Goal: Task Accomplishment & Management: Manage account settings

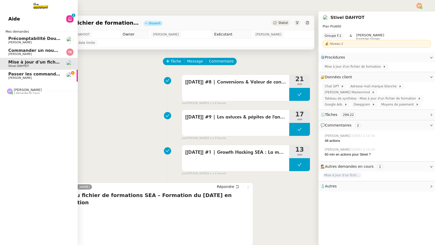
scroll to position [2, 0]
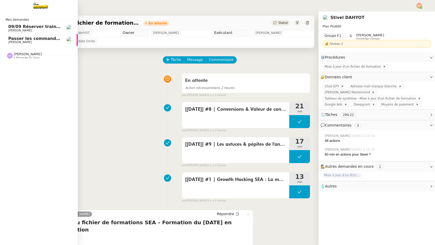
click at [36, 38] on span "Passer les commandes de livres Impactes" at bounding box center [56, 38] width 97 height 5
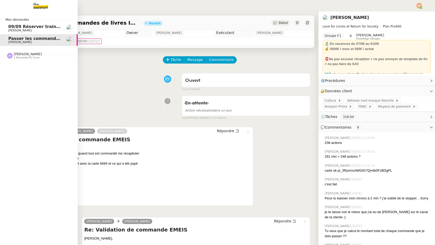
click at [39, 7] on img at bounding box center [37, 5] width 40 height 11
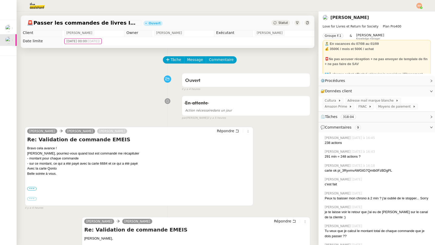
click at [34, 8] on img at bounding box center [33, 5] width 40 height 11
click at [36, 7] on img at bounding box center [33, 5] width 40 height 11
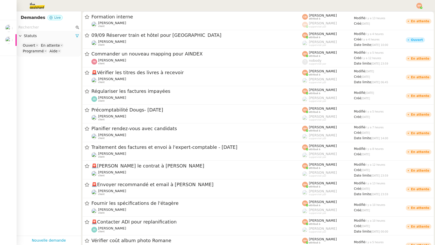
click at [37, 7] on img at bounding box center [33, 5] width 40 height 11
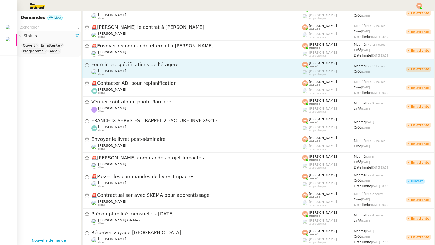
scroll to position [145, 0]
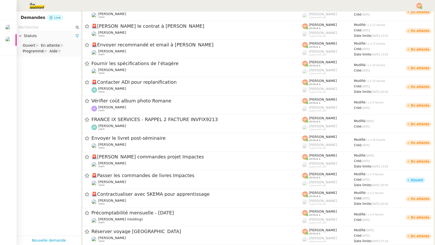
click at [60, 29] on input "text" at bounding box center [46, 27] width 56 height 6
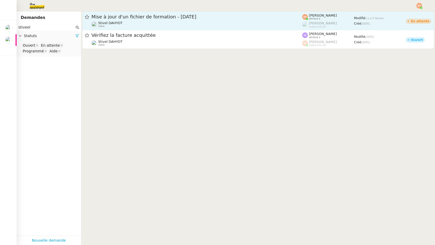
type input "stiveel"
click at [164, 17] on span "Mise à jour d'un fichier de formation - [DATE]" at bounding box center [196, 17] width 211 height 5
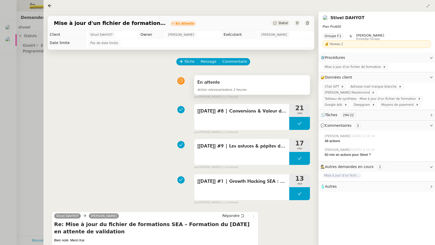
click at [207, 89] on span "Action nécessaire" at bounding box center [210, 90] width 27 height 4
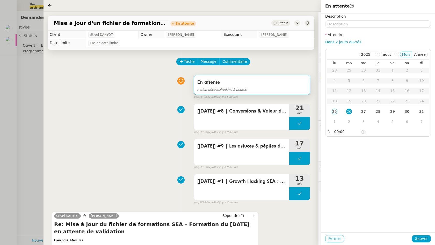
click at [335, 239] on span "Fermer" at bounding box center [334, 238] width 13 height 6
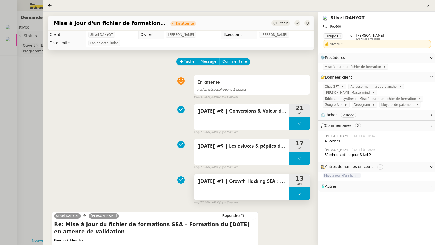
click at [291, 189] on button at bounding box center [299, 193] width 21 height 13
click at [298, 193] on div at bounding box center [294, 193] width 10 height 13
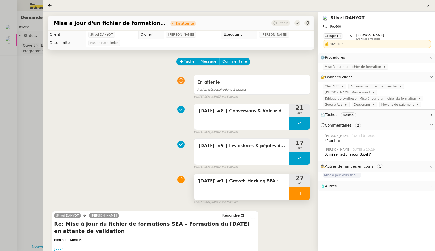
click at [299, 192] on icon at bounding box center [300, 193] width 4 height 4
click at [304, 192] on icon at bounding box center [305, 193] width 4 height 4
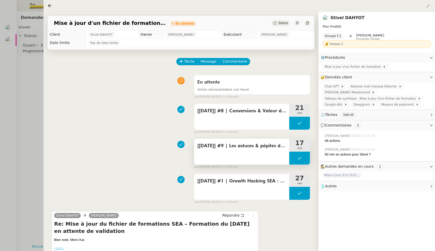
click at [295, 155] on button at bounding box center [299, 158] width 21 height 13
click at [294, 159] on icon at bounding box center [295, 158] width 2 height 3
click at [298, 157] on icon at bounding box center [300, 158] width 4 height 4
click at [305, 160] on icon at bounding box center [305, 158] width 4 height 4
click at [301, 124] on icon at bounding box center [300, 123] width 4 height 4
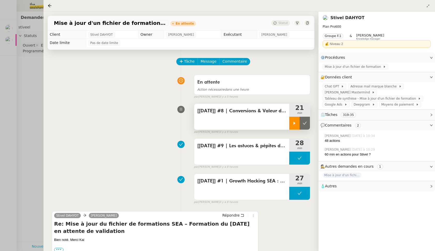
click at [295, 123] on icon at bounding box center [295, 123] width 2 height 3
click at [301, 118] on div at bounding box center [299, 123] width 21 height 13
click at [305, 124] on icon at bounding box center [305, 123] width 4 height 4
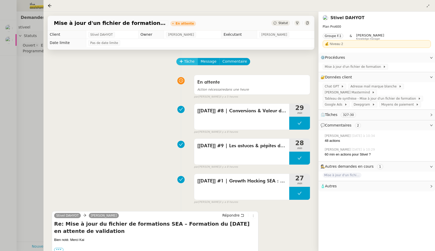
click at [186, 63] on span "Tâche" at bounding box center [189, 62] width 11 height 6
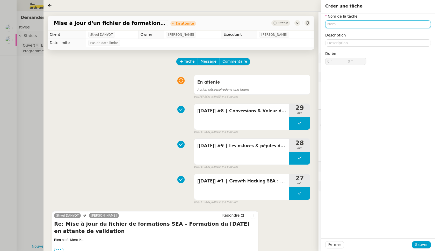
paste input "[[DATE]] #7 | Audit "façon [PERSON_NAME]-Van""
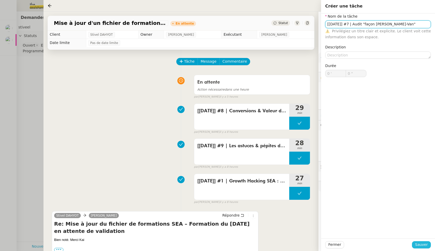
type input "[[DATE]] #7 | Audit "façon [PERSON_NAME]-Van""
click at [418, 244] on span "Sauver" at bounding box center [421, 245] width 13 height 6
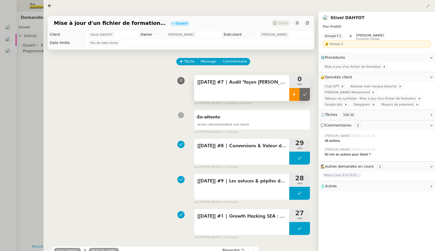
click at [295, 96] on icon at bounding box center [294, 94] width 4 height 4
click at [302, 97] on div at bounding box center [299, 94] width 21 height 13
click at [306, 99] on button at bounding box center [305, 94] width 10 height 13
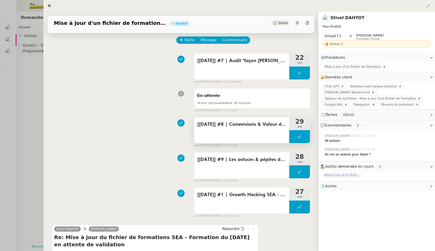
scroll to position [23, 0]
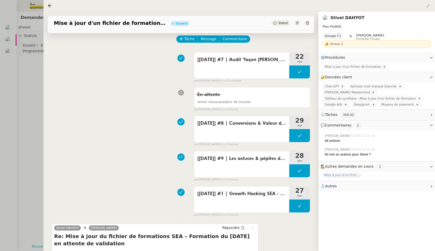
click at [33, 68] on div at bounding box center [217, 125] width 435 height 251
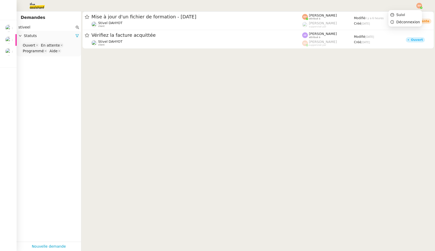
click at [417, 3] on img at bounding box center [419, 6] width 6 height 6
click at [408, 13] on li "Suivi" at bounding box center [405, 14] width 34 height 7
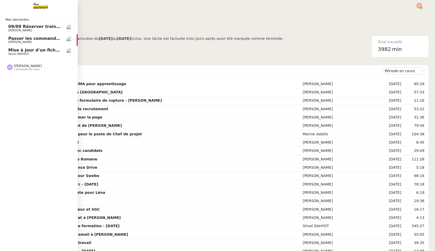
click at [3, 54] on link "Mise à jour d'un fichier de formation - août 2025 Stivel DAHYOT" at bounding box center [39, 52] width 78 height 12
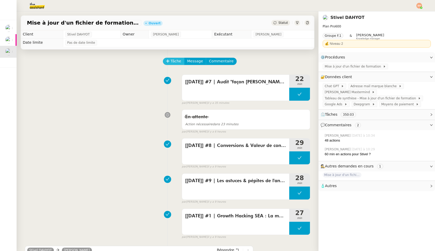
click at [170, 59] on button "Tâche" at bounding box center [173, 61] width 21 height 7
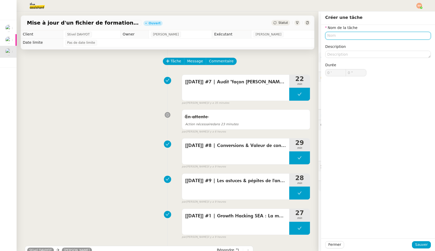
paste input "[03/11/2024] #6 | YouTube et bien acheter sa marque"
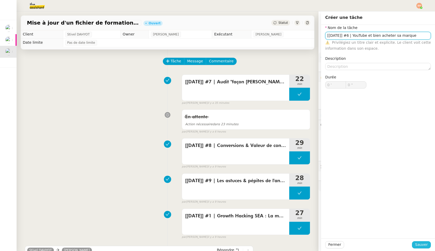
type input "[03/11/2024] #6 | YouTube et bien acheter sa marque"
click at [420, 246] on span "Sauver" at bounding box center [421, 245] width 13 height 6
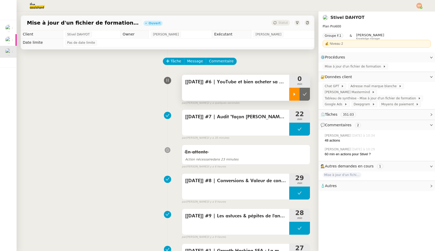
click at [297, 94] on div at bounding box center [294, 94] width 10 height 13
click at [299, 91] on div at bounding box center [299, 94] width 21 height 13
click at [307, 95] on button at bounding box center [305, 94] width 10 height 13
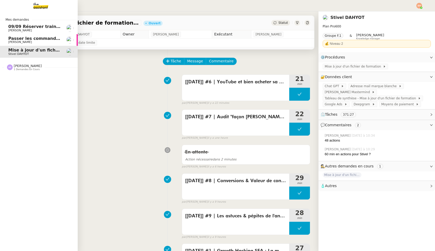
click at [44, 2] on img at bounding box center [37, 5] width 40 height 11
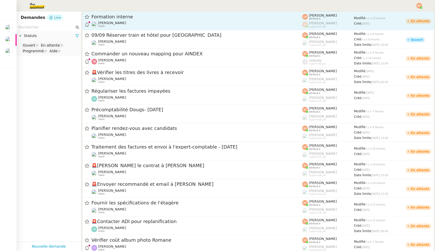
click at [267, 20] on div "Formation interne Romane Vachon client" at bounding box center [196, 21] width 211 height 14
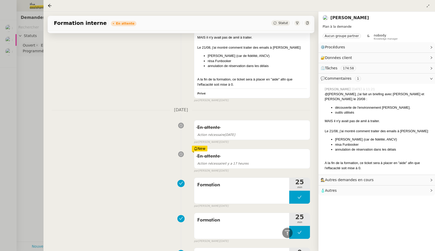
scroll to position [176, 0]
click at [13, 92] on div at bounding box center [217, 125] width 435 height 251
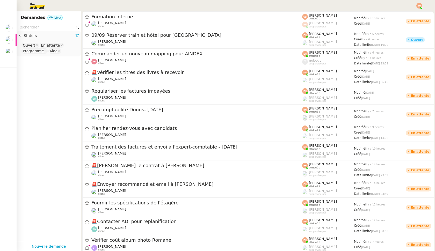
click at [421, 5] on img at bounding box center [419, 6] width 6 height 6
click at [407, 15] on li "Suivi" at bounding box center [405, 14] width 34 height 7
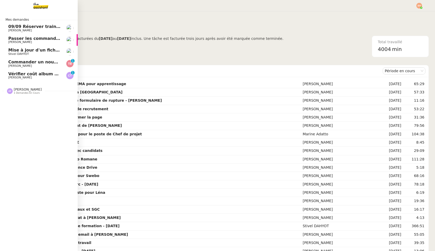
click at [12, 76] on span "[PERSON_NAME]" at bounding box center [20, 77] width 24 height 3
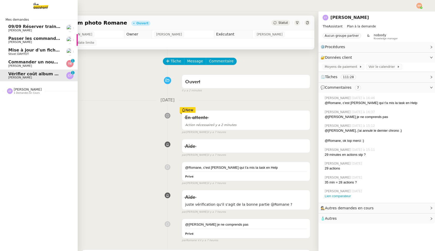
click at [23, 61] on span "Commander un nouveau mapping pour AINDEX" at bounding box center [63, 62] width 110 height 5
click at [30, 51] on span "Mise à jour d'un fichier de formation - [DATE]" at bounding box center [61, 50] width 106 height 5
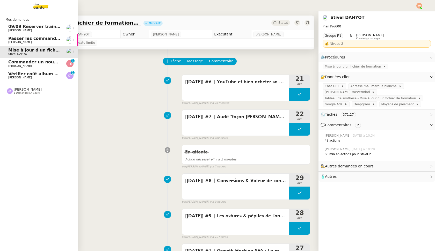
click at [41, 49] on span "Mise à jour d'un fichier de formation - [DATE]" at bounding box center [61, 50] width 106 height 5
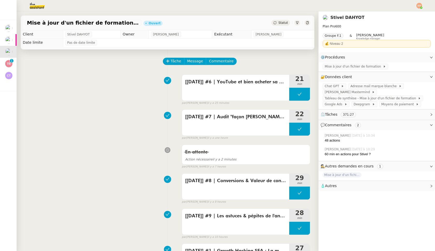
click at [40, 8] on img at bounding box center [33, 5] width 40 height 11
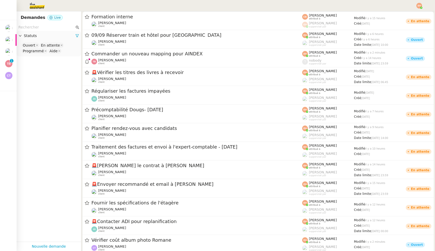
click at [419, 8] on img at bounding box center [419, 6] width 6 height 6
